Goal: Find specific page/section: Find specific page/section

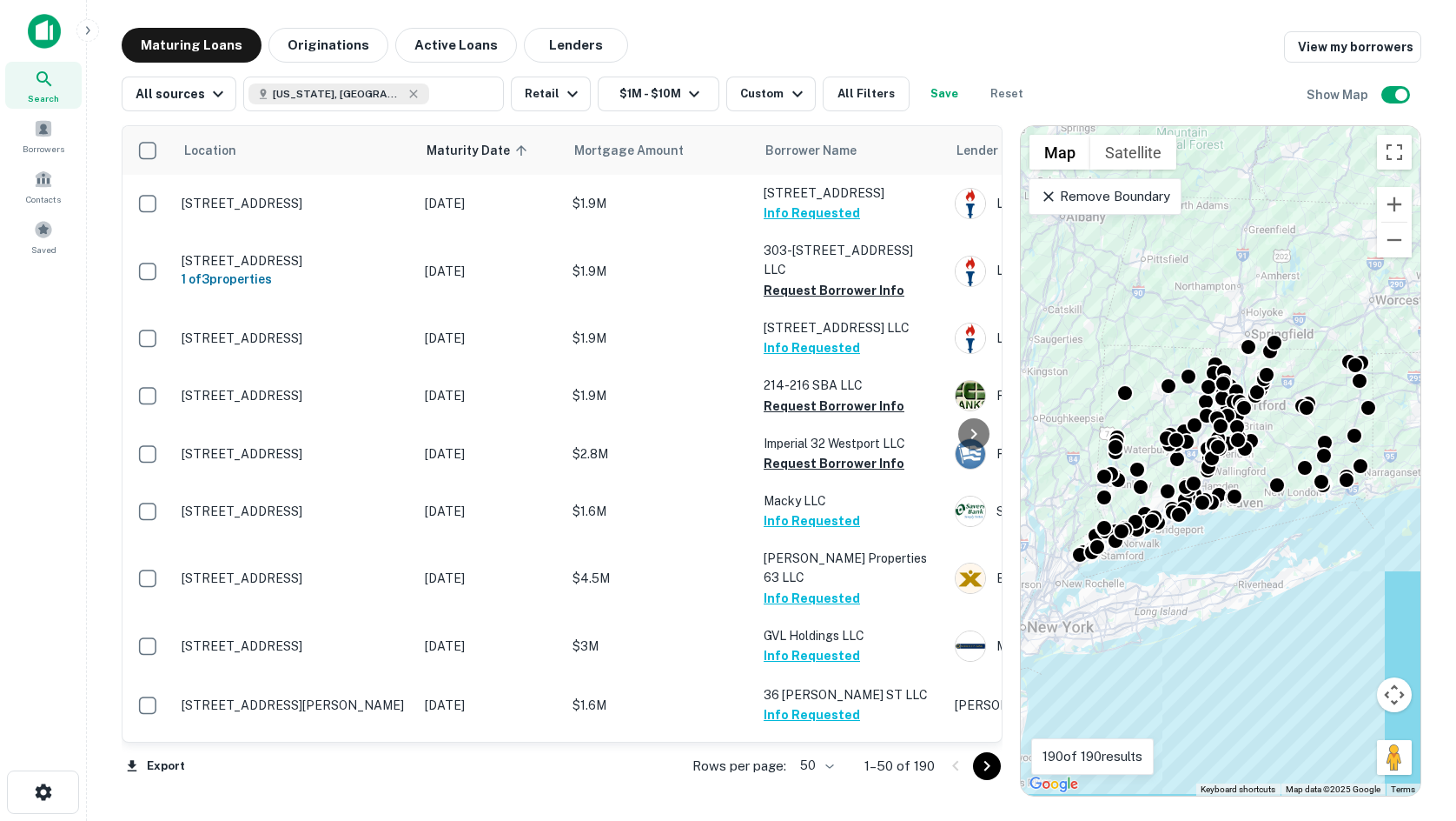
scroll to position [869, 0]
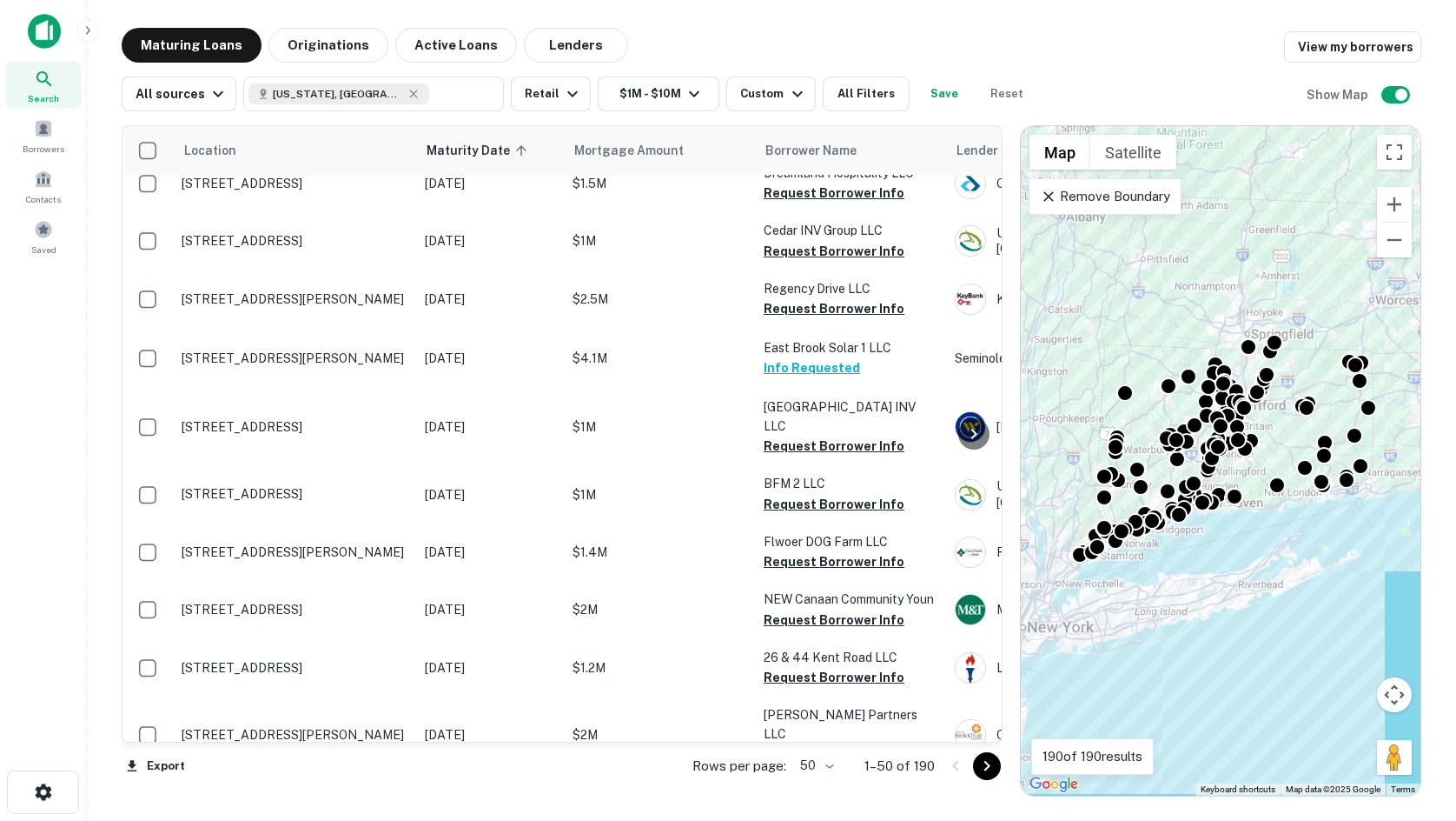
click at [1444, 595] on main "Maturing Loans Originations Active Loans Lenders View my borrowers All sources …" at bounding box center [771, 410] width 1369 height 821
click at [1235, 54] on div "Maturing Loans Originations Active Loans Lenders View my borrowers" at bounding box center [772, 45] width 1300 height 35
click at [1220, 68] on div "All sources Connecticut, USA ​ Retail $1M - $10M Custom All Filters Save Reset …" at bounding box center [772, 87] width 1300 height 49
click at [1267, 77] on div "All sources Connecticut, USA ​ Retail $1M - $10M Custom All Filters Save Reset …" at bounding box center [772, 87] width 1300 height 49
click at [1088, 60] on div "Maturing Loans Originations Active Loans Lenders View my borrowers" at bounding box center [772, 45] width 1300 height 35
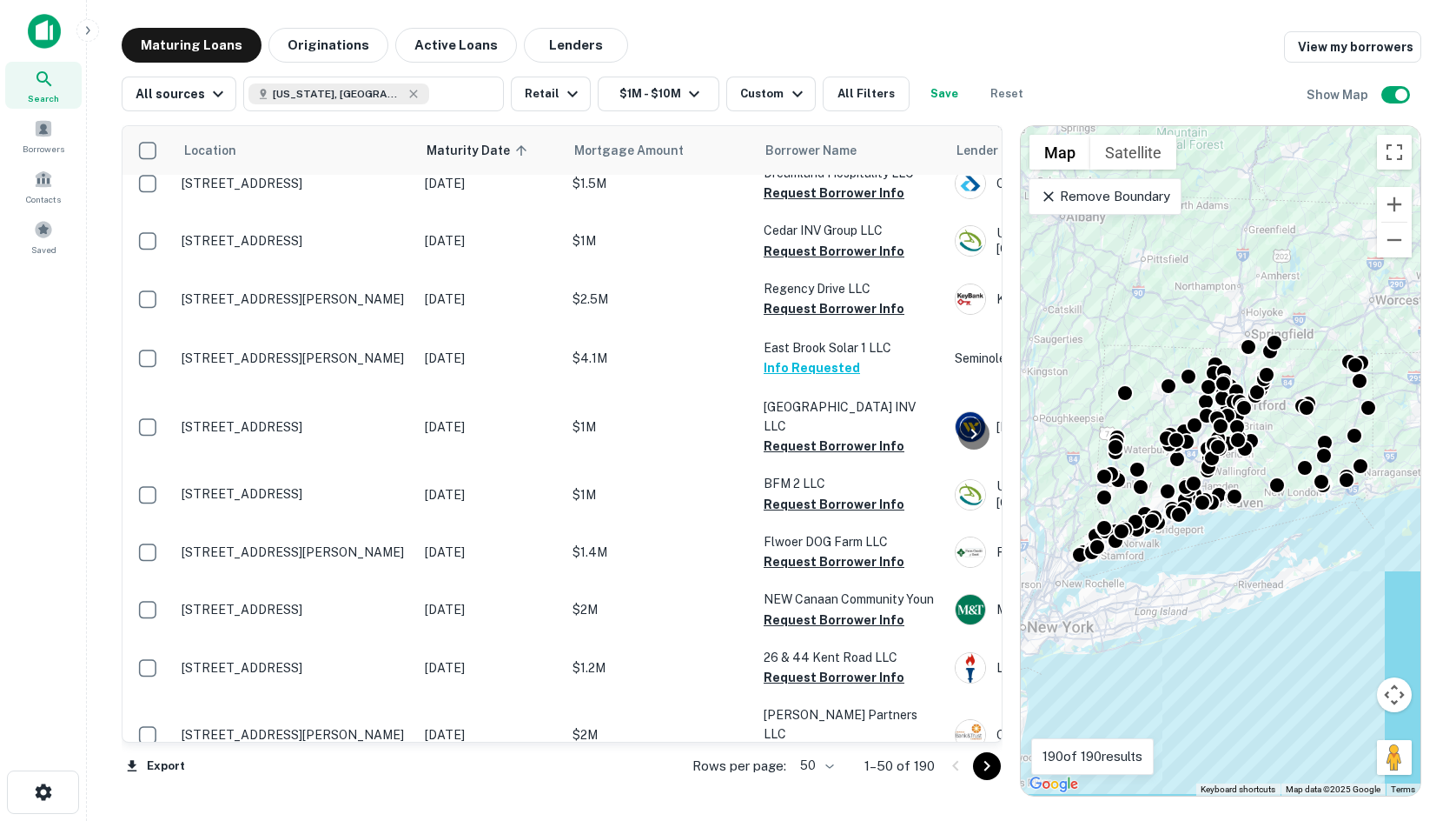
click at [1248, 81] on div "All sources Connecticut, USA ​ Retail $1M - $10M Custom All Filters Save Reset …" at bounding box center [772, 87] width 1300 height 49
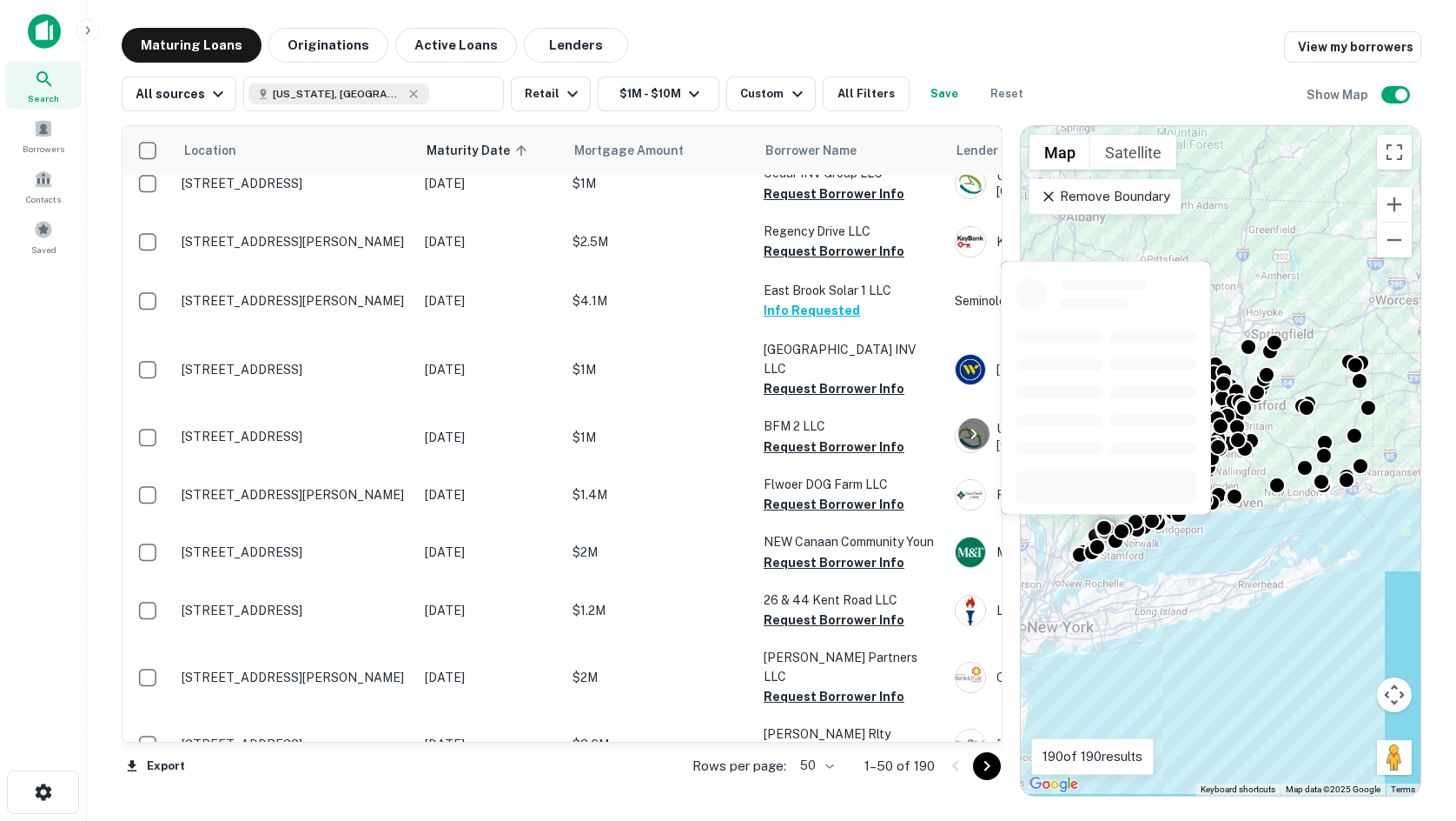
scroll to position [957, 0]
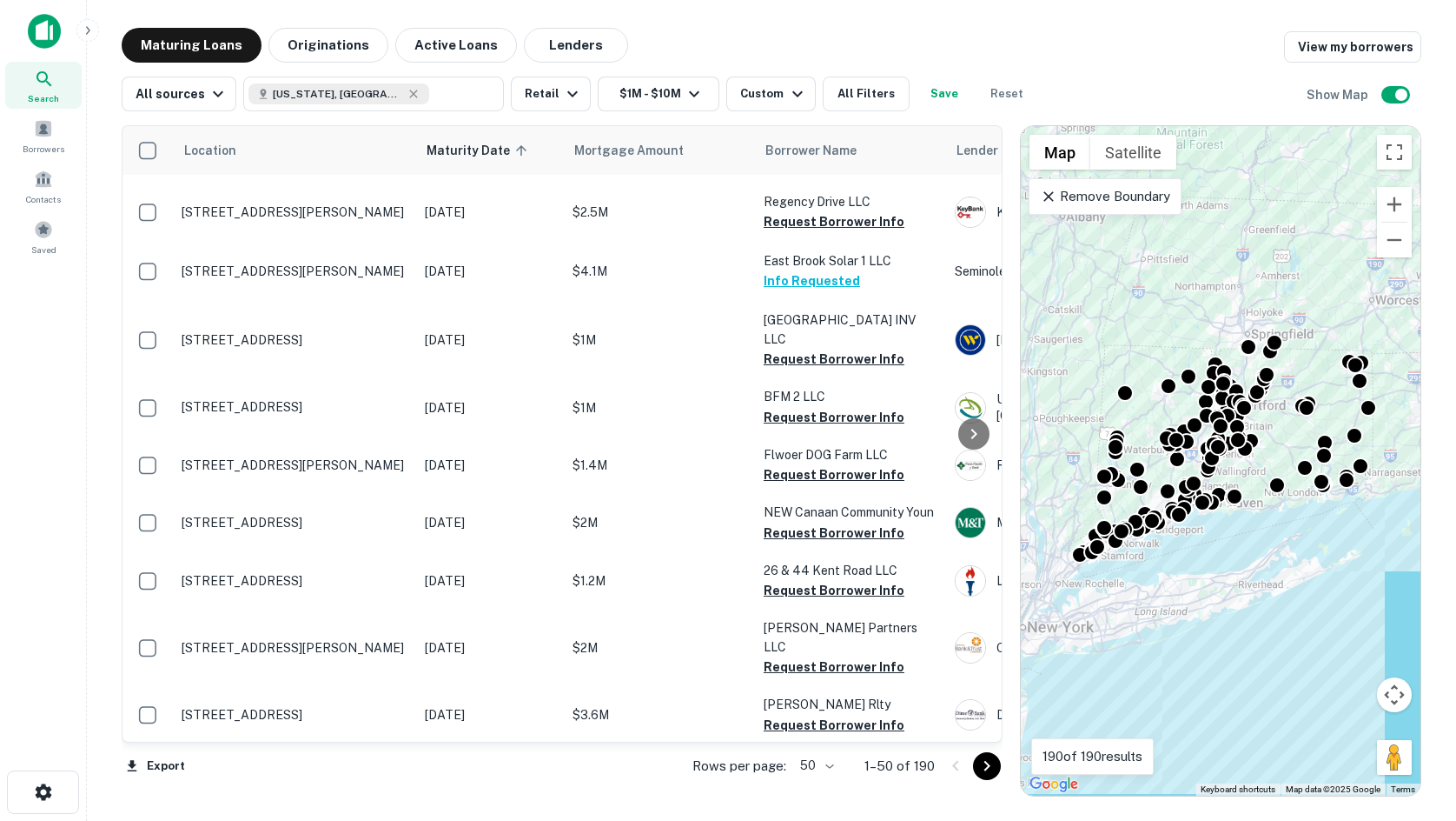
click at [1241, 101] on div "All sources Connecticut, USA ​ Retail $1M - $10M Custom All Filters Save Reset …" at bounding box center [772, 87] width 1300 height 49
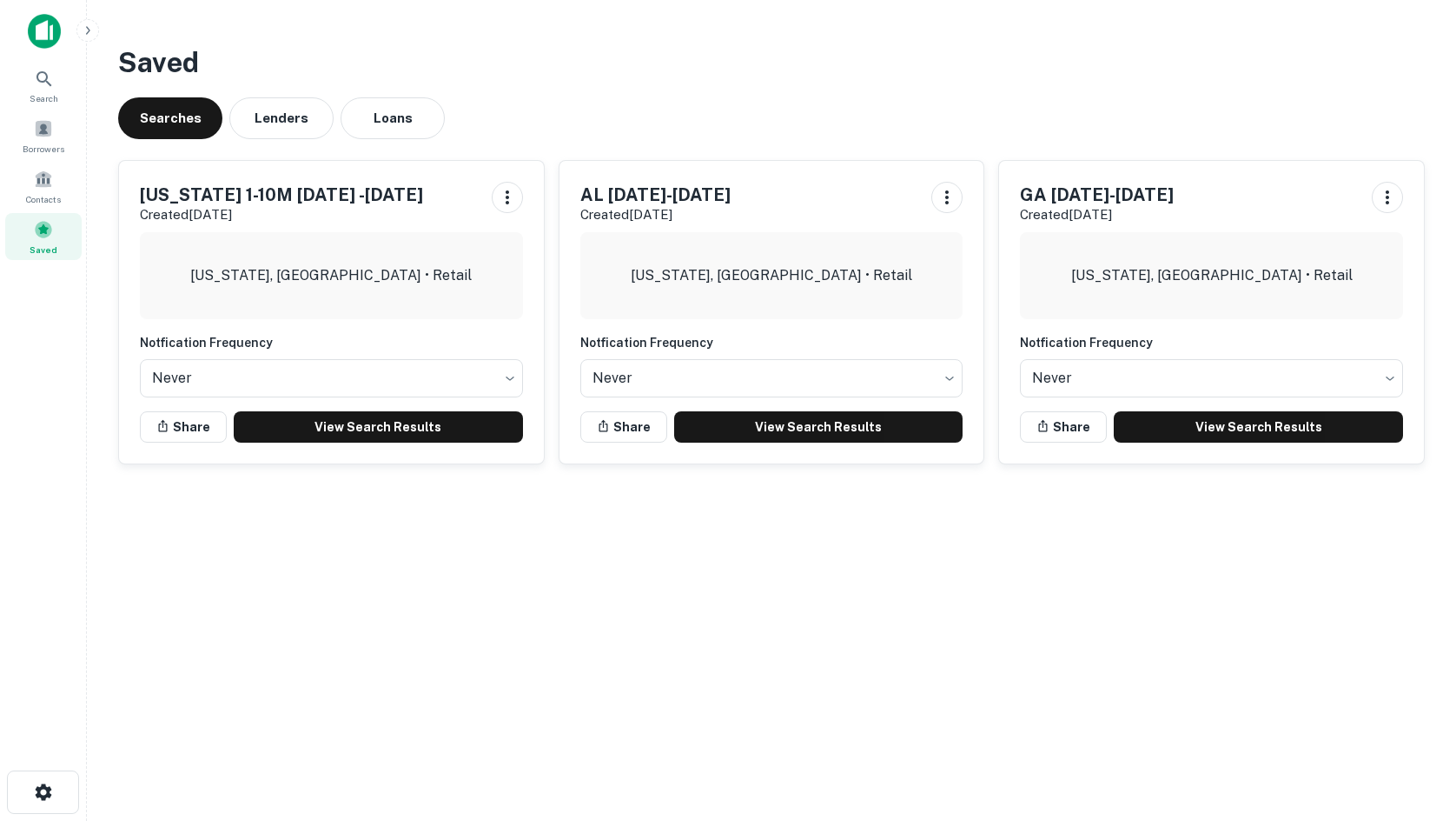
click at [1316, 150] on div "GA March 30-Aug 15/26 Created Aug 15th, 2025 Georgia, USA • Retail Notfication …" at bounding box center [1205, 304] width 441 height 318
click at [1338, 155] on div "GA March 30-Aug 15/26 Created Aug 15th, 2025 Georgia, USA • Retail Notfication …" at bounding box center [1205, 304] width 441 height 318
click at [1330, 76] on h3 "Saved" at bounding box center [771, 62] width 1307 height 42
